Goal: Information Seeking & Learning: Learn about a topic

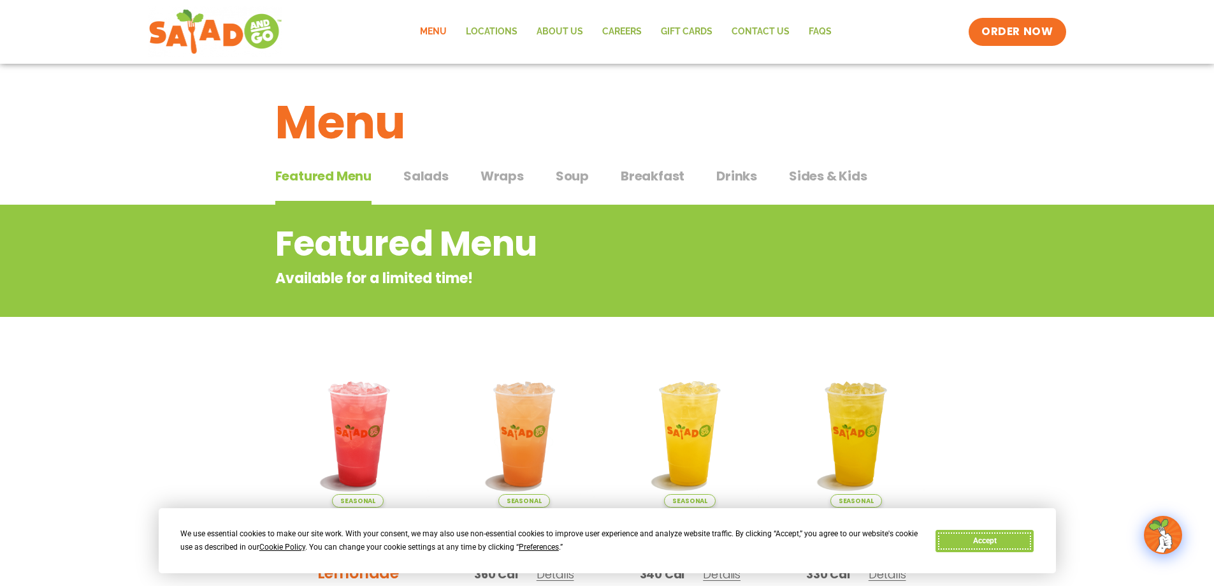
click at [968, 545] on button "Accept" at bounding box center [985, 541] width 98 height 22
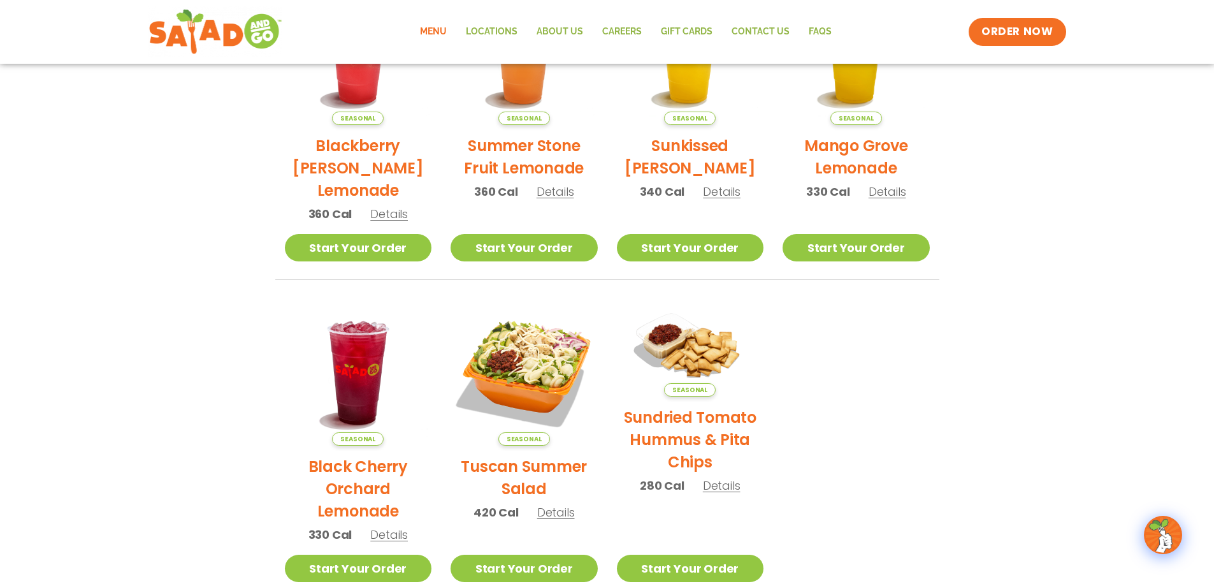
scroll to position [678, 0]
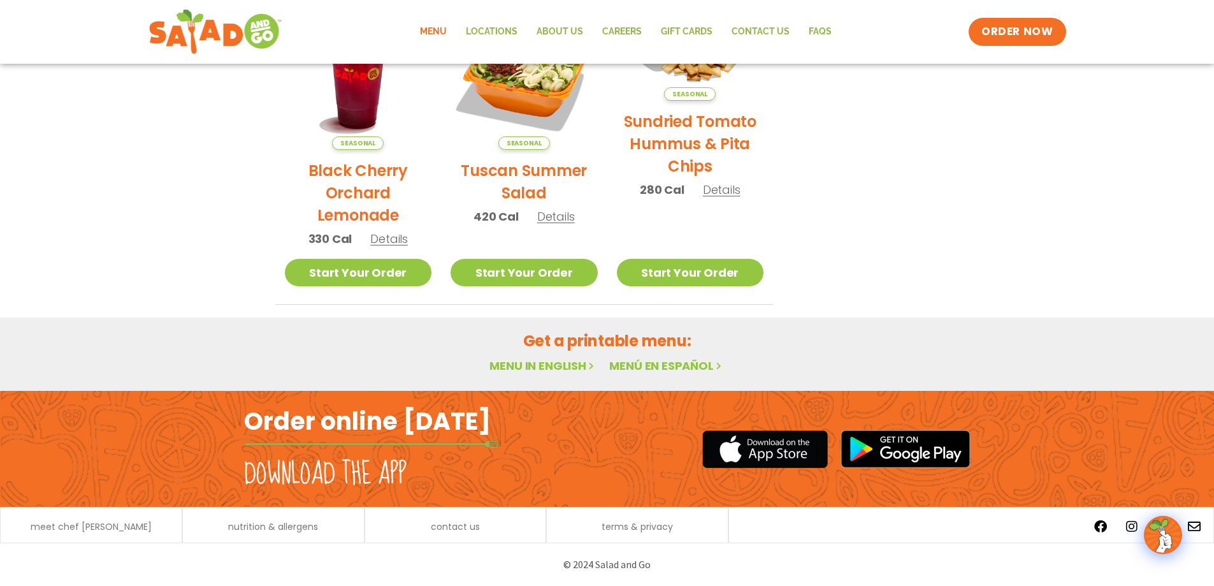
click at [561, 367] on link "Menu in English" at bounding box center [543, 366] width 107 height 16
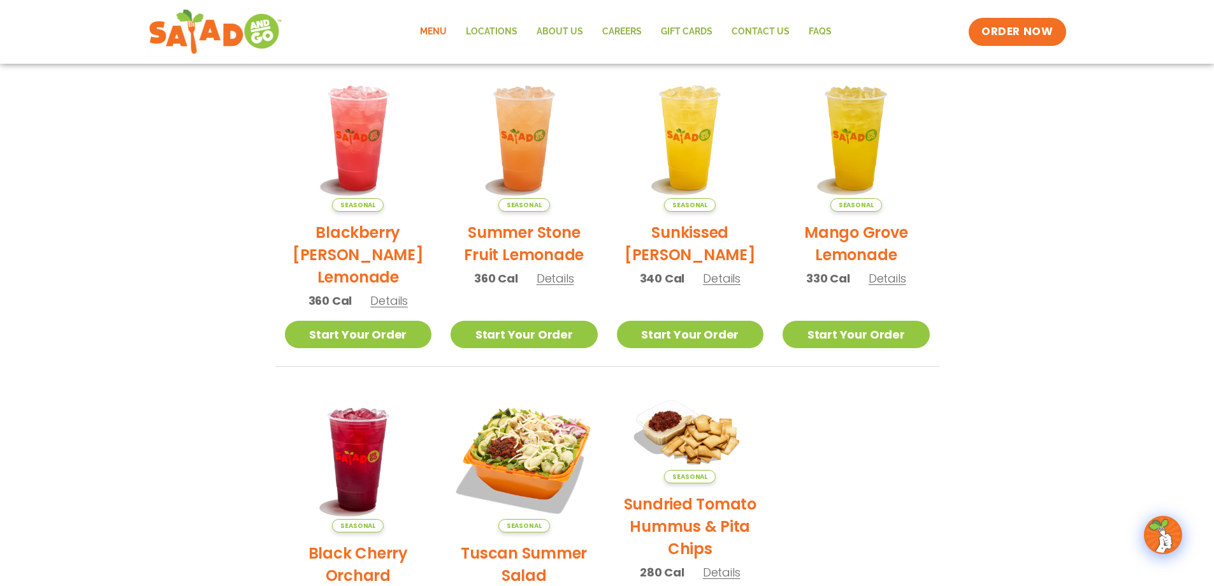
click at [437, 29] on link "Menu" at bounding box center [433, 31] width 46 height 29
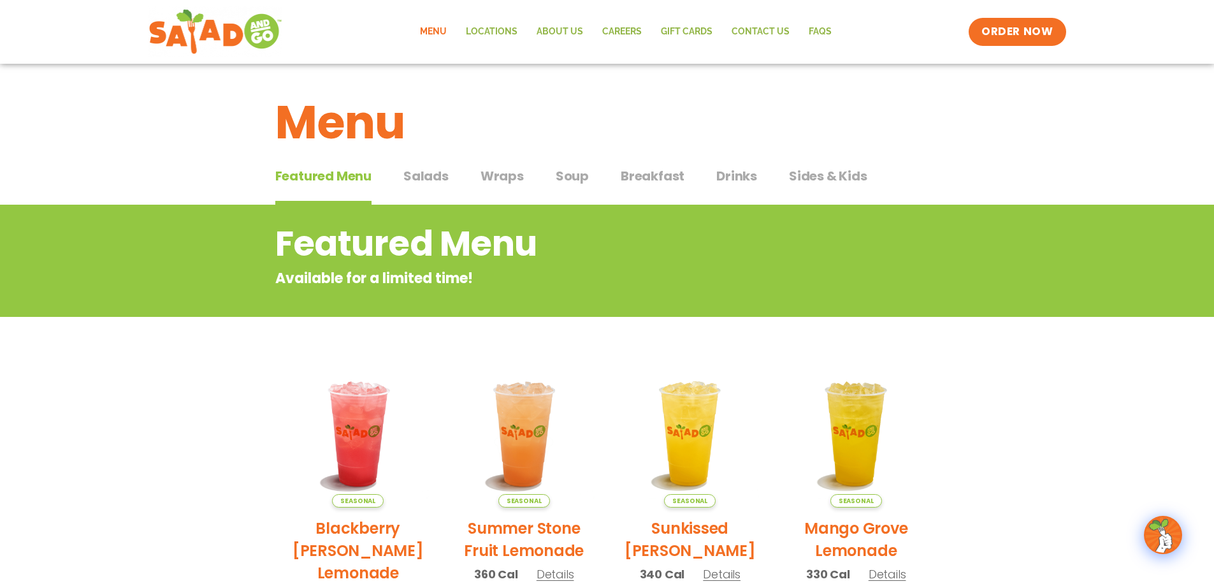
click at [429, 175] on span "Salads" at bounding box center [425, 175] width 45 height 19
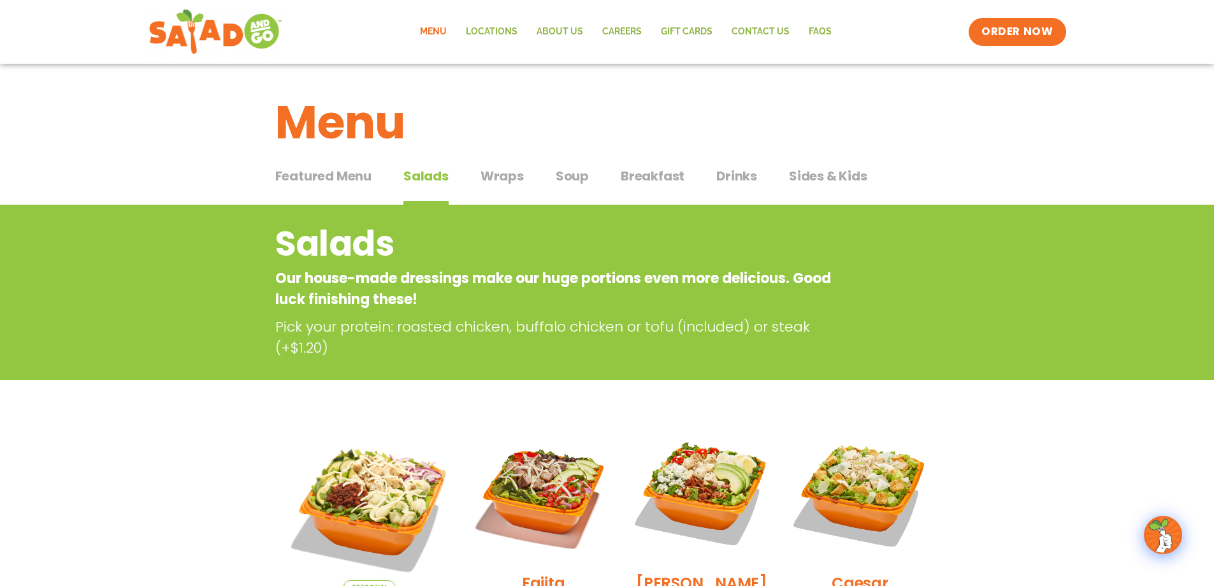
click at [504, 180] on span "Wraps" at bounding box center [502, 175] width 43 height 19
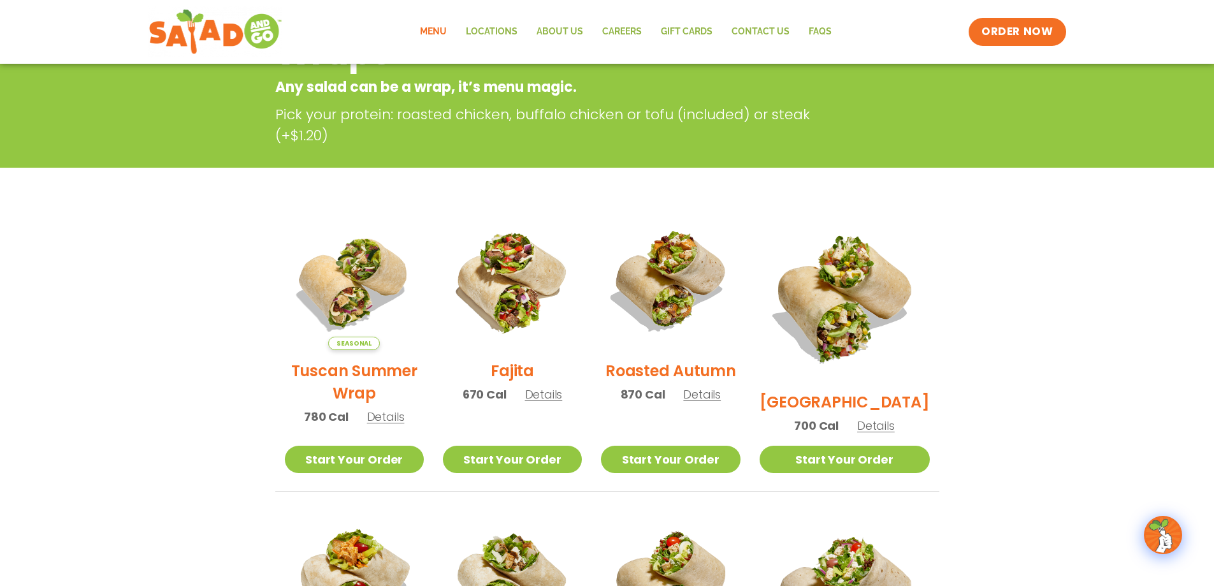
scroll to position [255, 0]
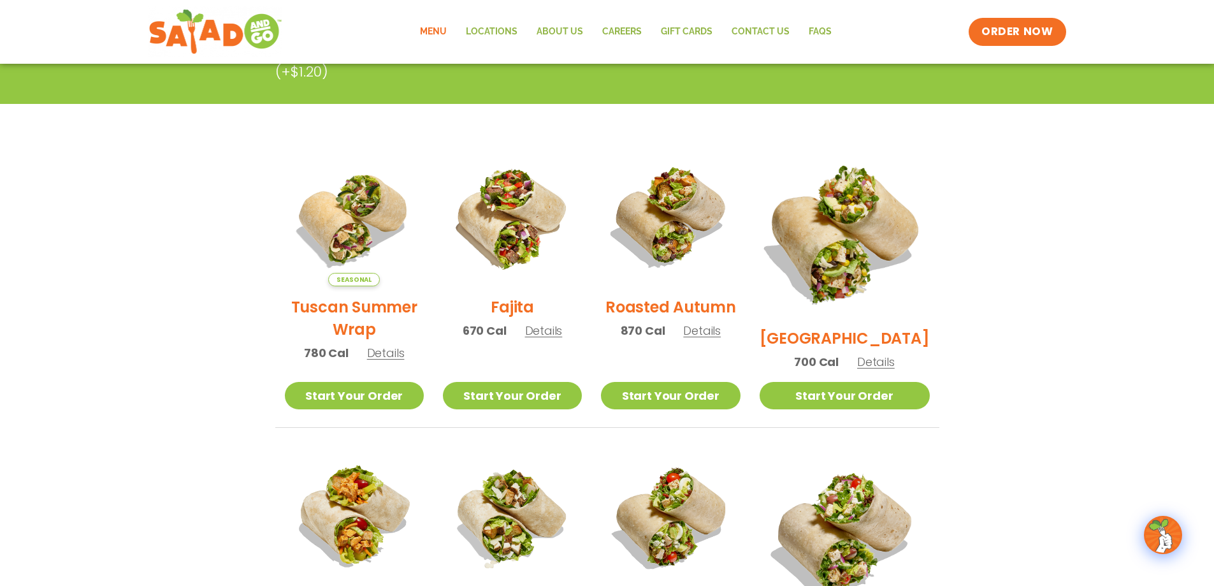
click at [852, 272] on img at bounding box center [844, 233] width 200 height 200
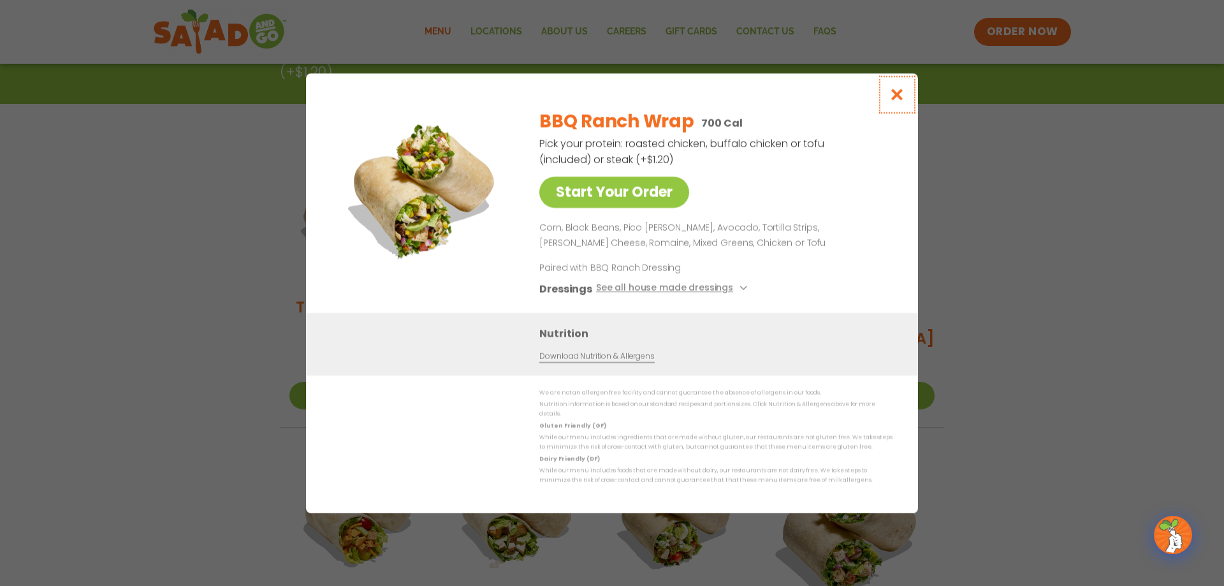
click at [892, 101] on icon "Close modal" at bounding box center [897, 94] width 16 height 13
